Goal: Find specific page/section

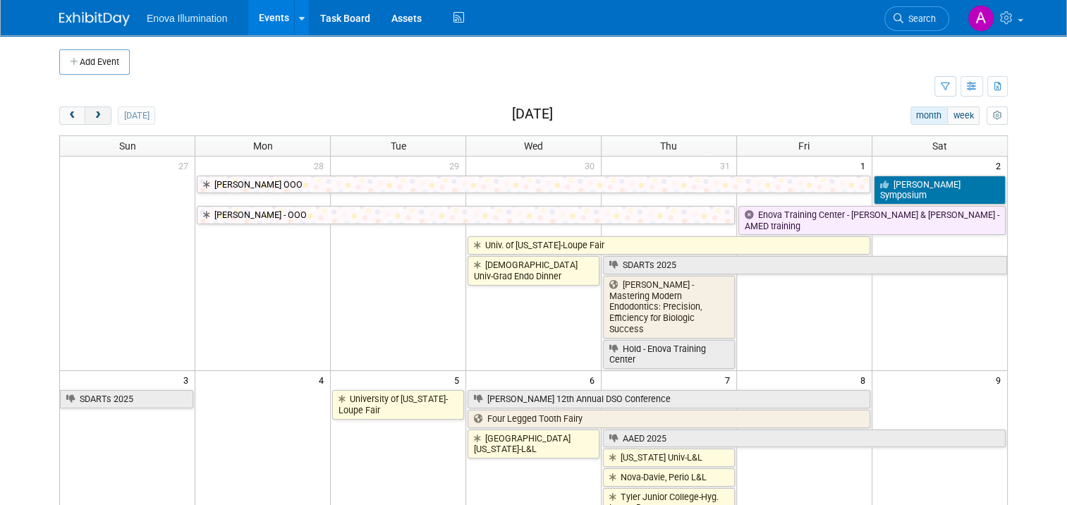
click at [92, 118] on span "next" at bounding box center [97, 115] width 11 height 9
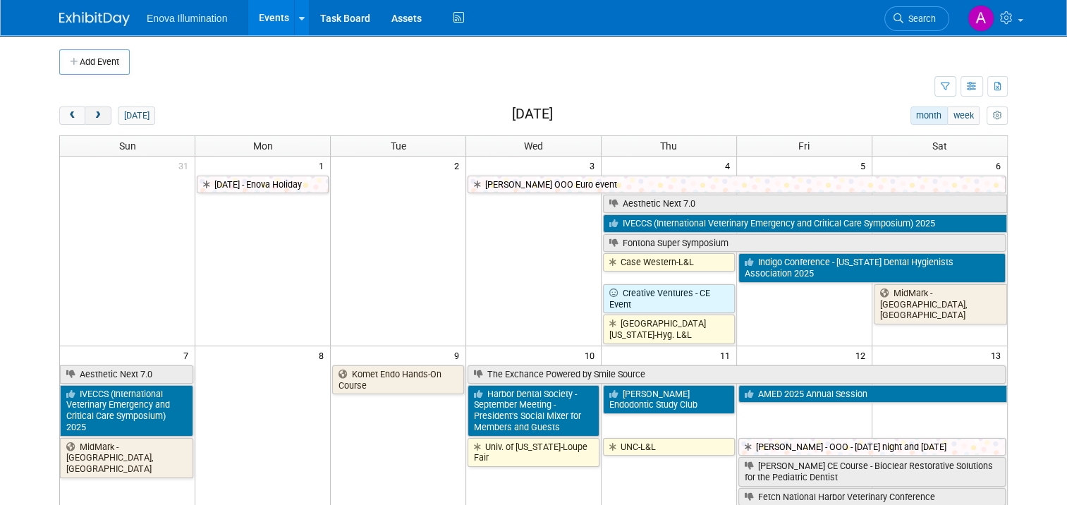
click at [92, 115] on span "next" at bounding box center [97, 115] width 11 height 9
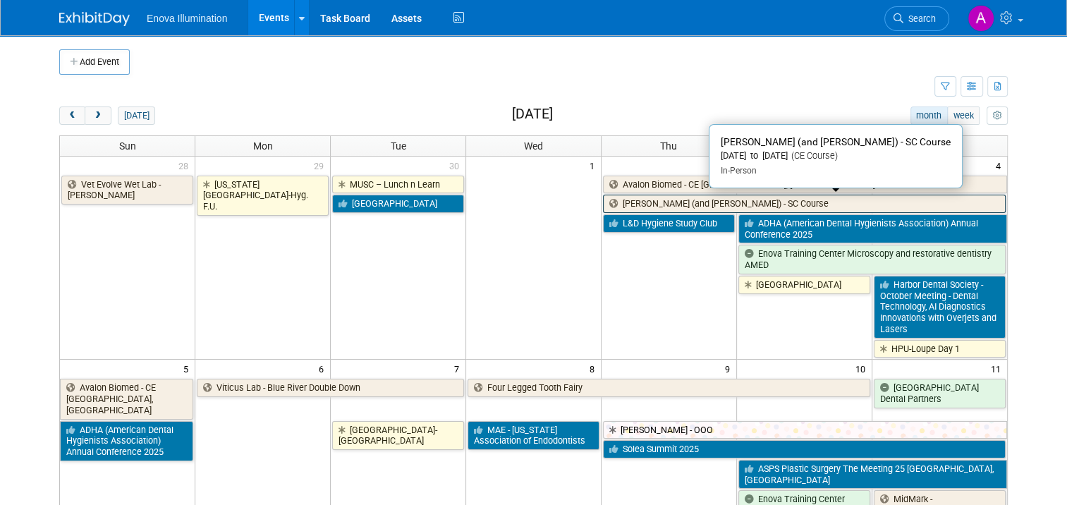
click at [653, 200] on link "[PERSON_NAME] (and [PERSON_NAME]) - SC Course" at bounding box center [804, 204] width 403 height 18
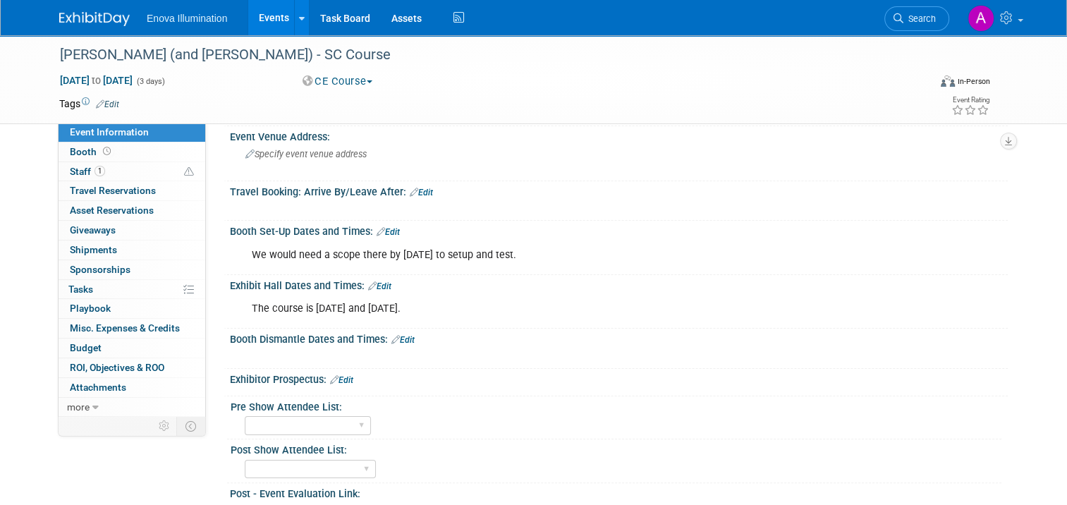
scroll to position [212, 0]
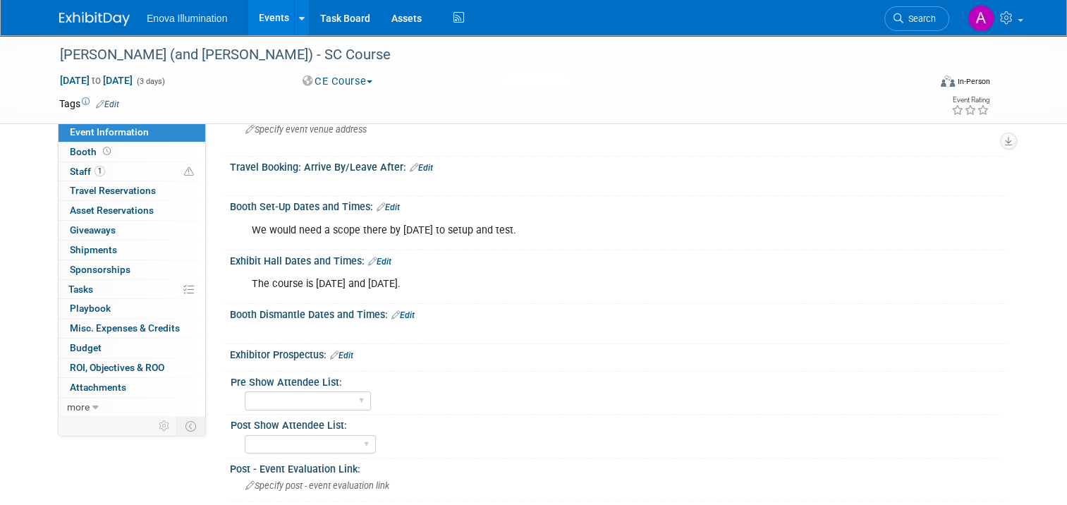
click at [90, 14] on img at bounding box center [94, 19] width 71 height 14
